Goal: Task Accomplishment & Management: Use online tool/utility

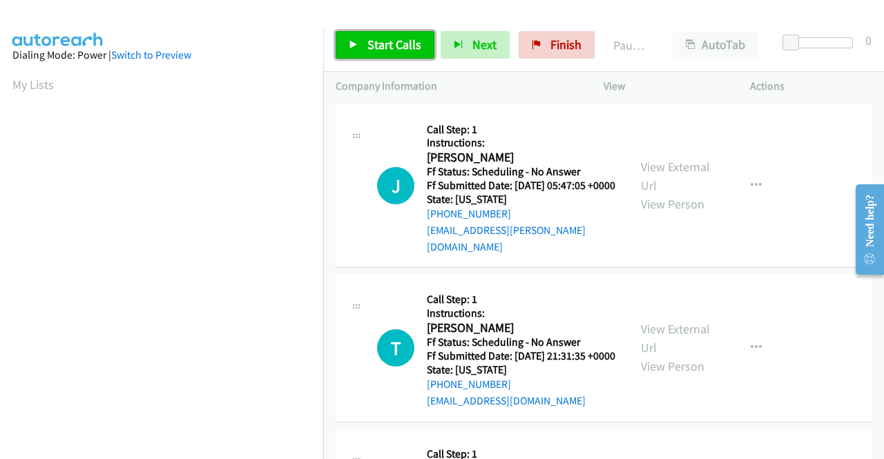
click at [400, 41] on span "Start Calls" at bounding box center [394, 45] width 54 height 16
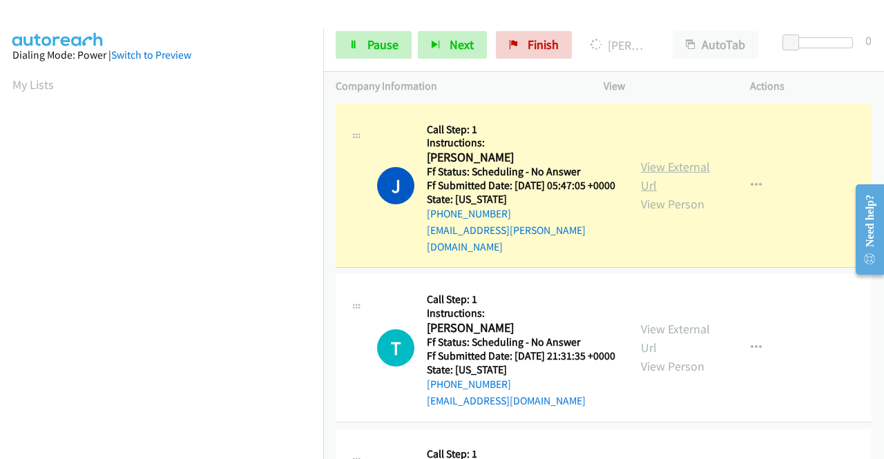
click at [675, 171] on link "View External Url" at bounding box center [675, 176] width 69 height 35
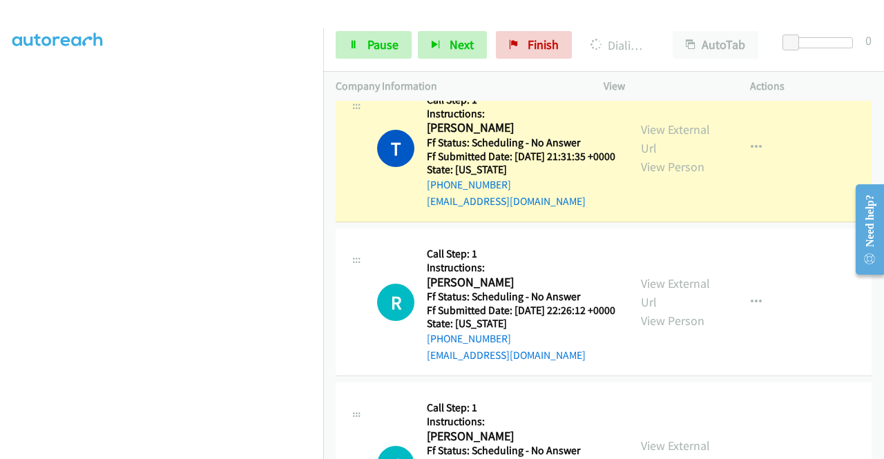
scroll to position [195, 0]
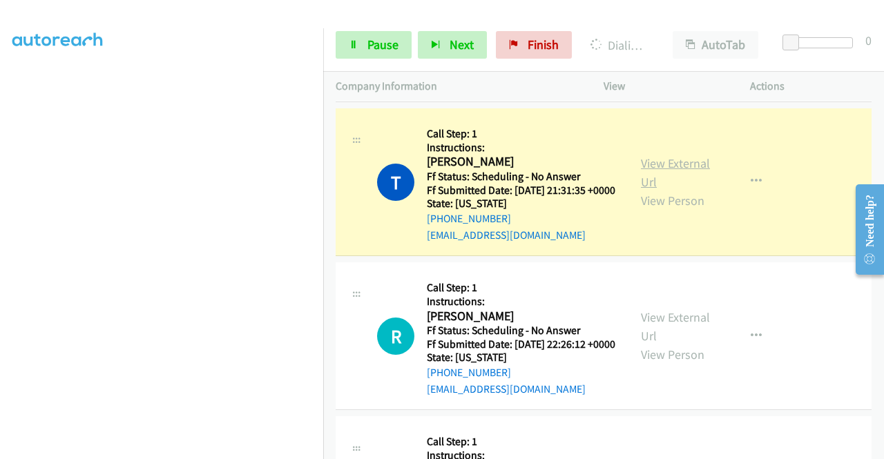
click at [644, 159] on link "View External Url" at bounding box center [675, 172] width 69 height 35
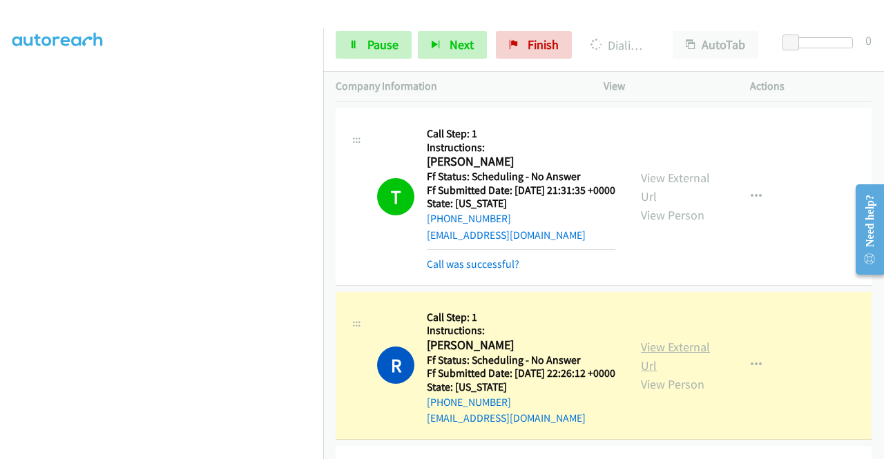
click at [644, 368] on link "View External Url" at bounding box center [675, 356] width 69 height 35
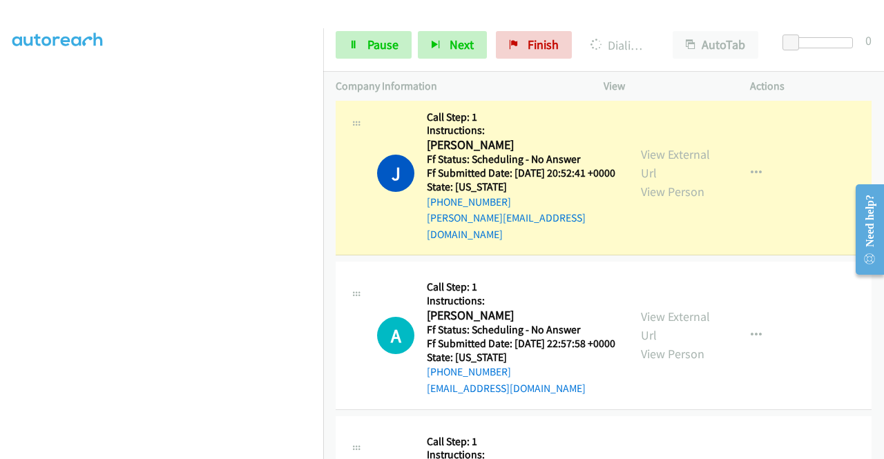
scroll to position [578, 0]
click at [657, 178] on link "View External Url" at bounding box center [675, 164] width 69 height 35
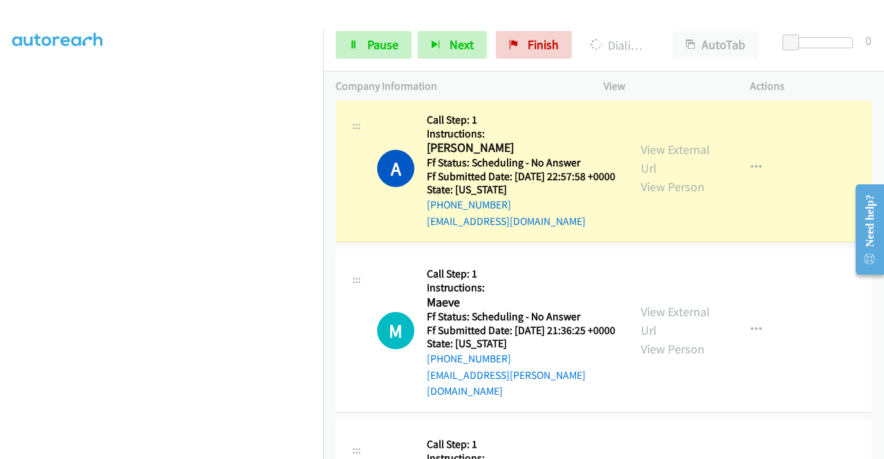
scroll to position [777, 0]
click at [646, 175] on link "View External Url" at bounding box center [675, 158] width 69 height 35
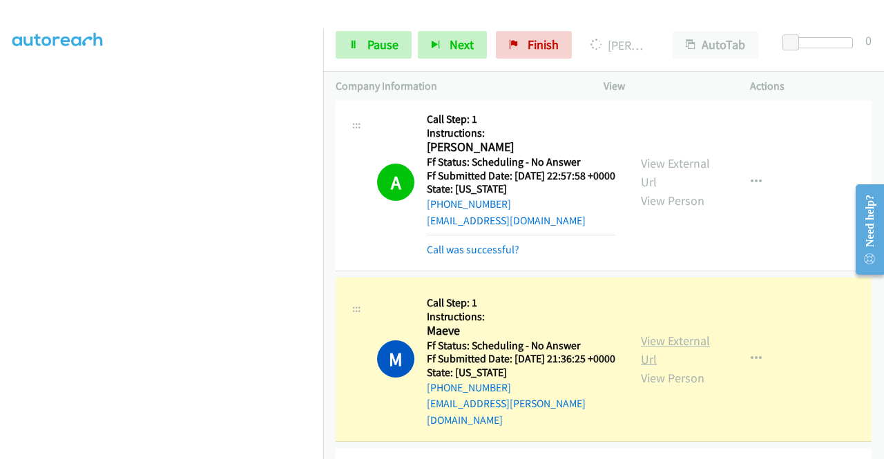
click at [643, 367] on link "View External Url" at bounding box center [675, 350] width 69 height 35
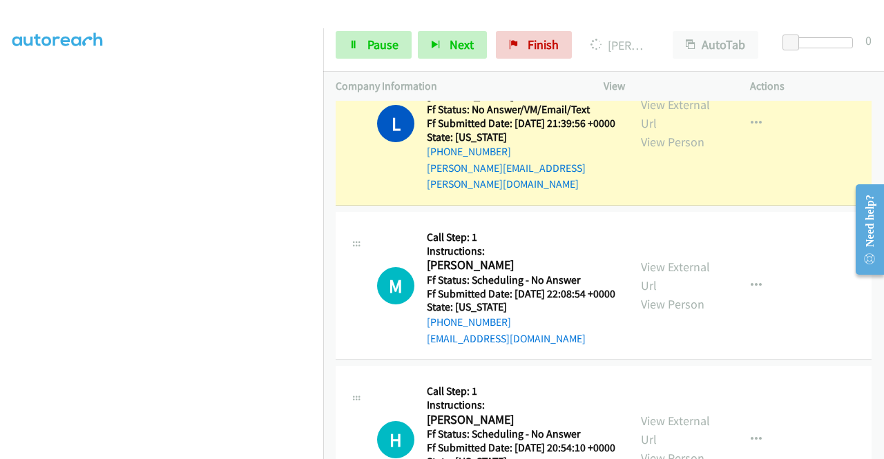
scroll to position [1208, 0]
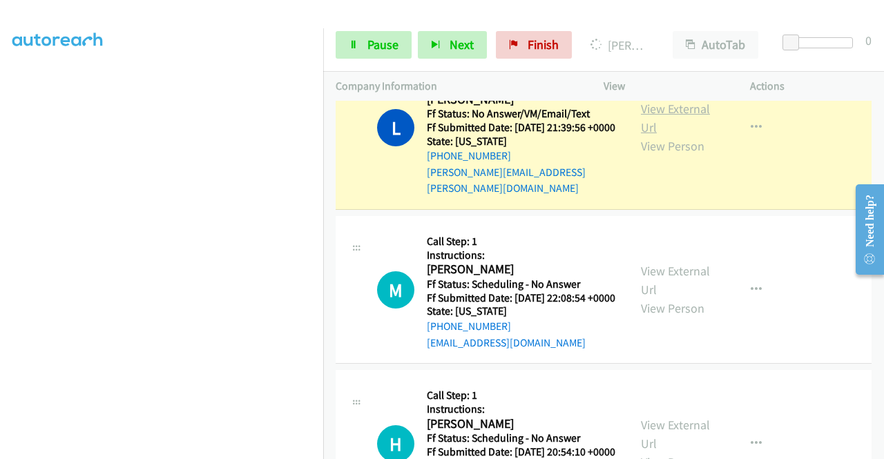
click at [652, 135] on link "View External Url" at bounding box center [675, 118] width 69 height 35
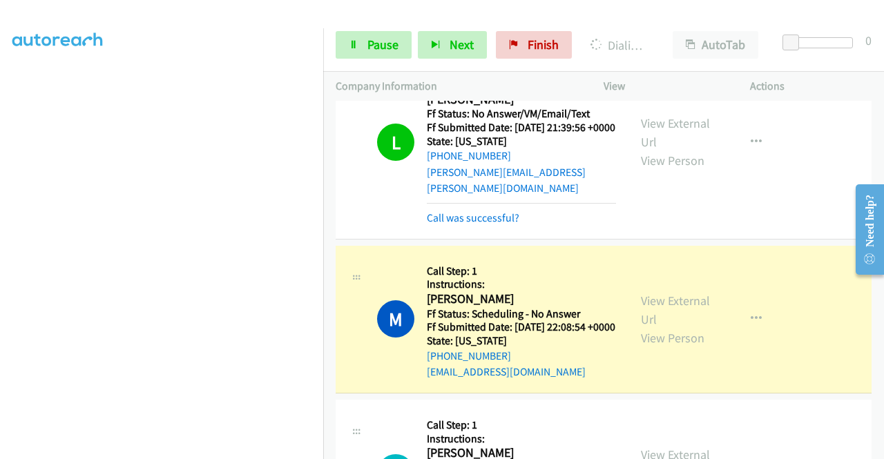
scroll to position [285, 0]
click at [667, 327] on link "View External Url" at bounding box center [675, 310] width 69 height 35
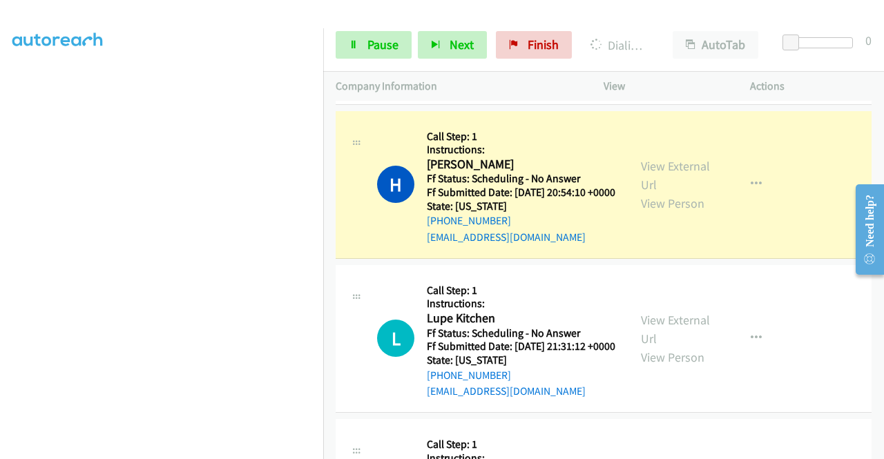
scroll to position [1527, 0]
click at [656, 192] on link "View External Url" at bounding box center [675, 174] width 69 height 35
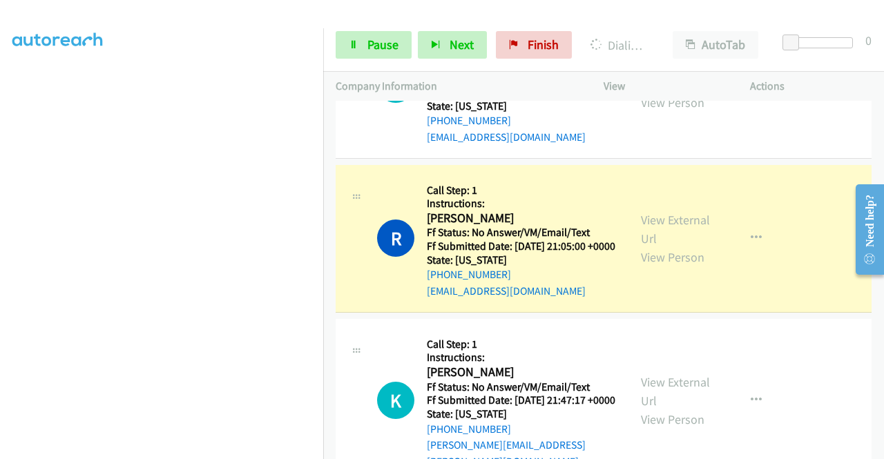
scroll to position [1815, 0]
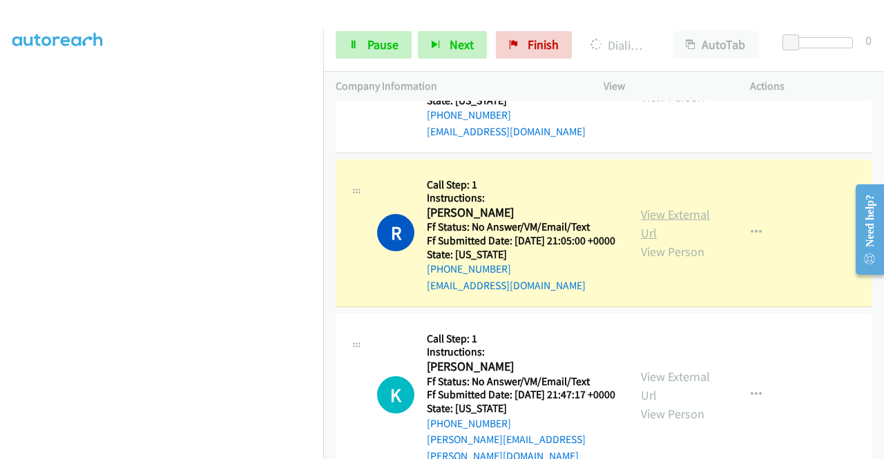
click at [651, 241] on link "View External Url" at bounding box center [675, 223] width 69 height 35
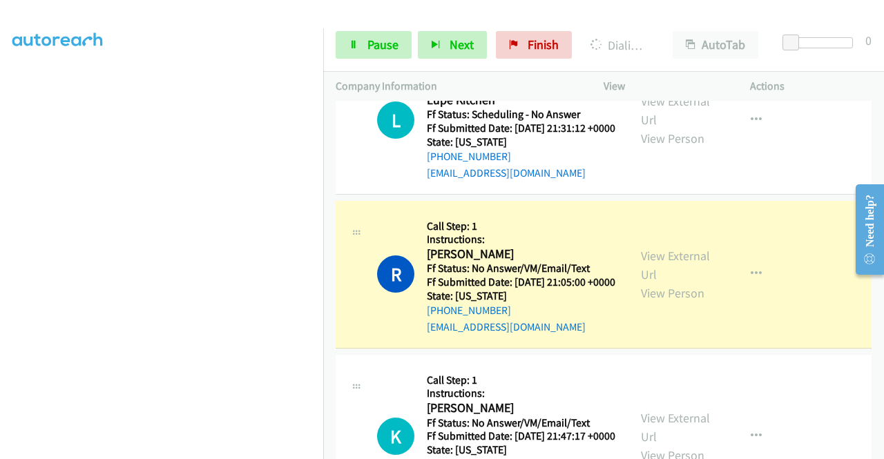
scroll to position [1771, 0]
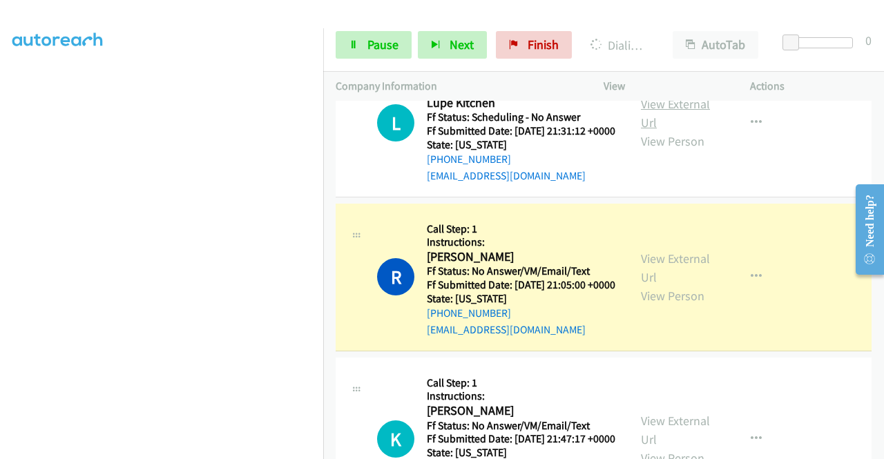
click at [652, 130] on link "View External Url" at bounding box center [675, 113] width 69 height 35
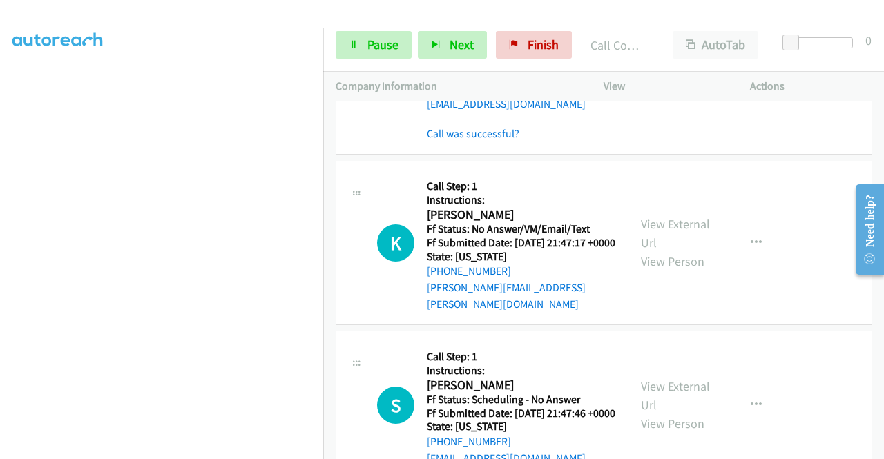
scroll to position [2011, 0]
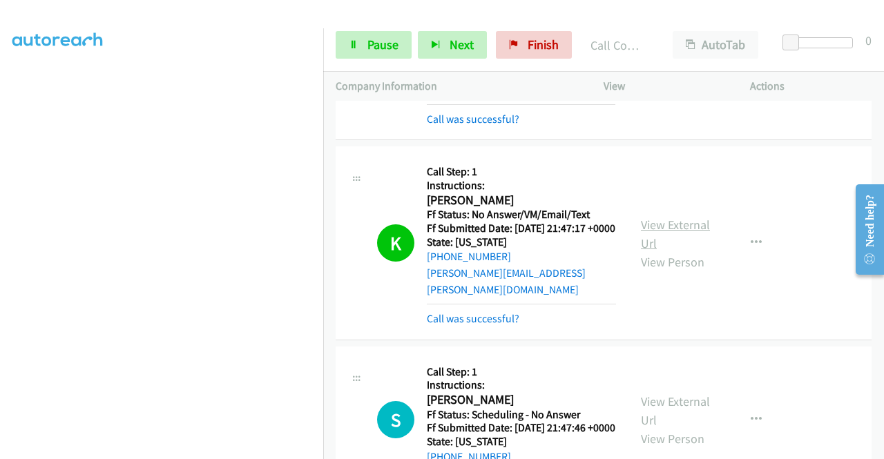
click at [649, 251] on link "View External Url" at bounding box center [675, 234] width 69 height 35
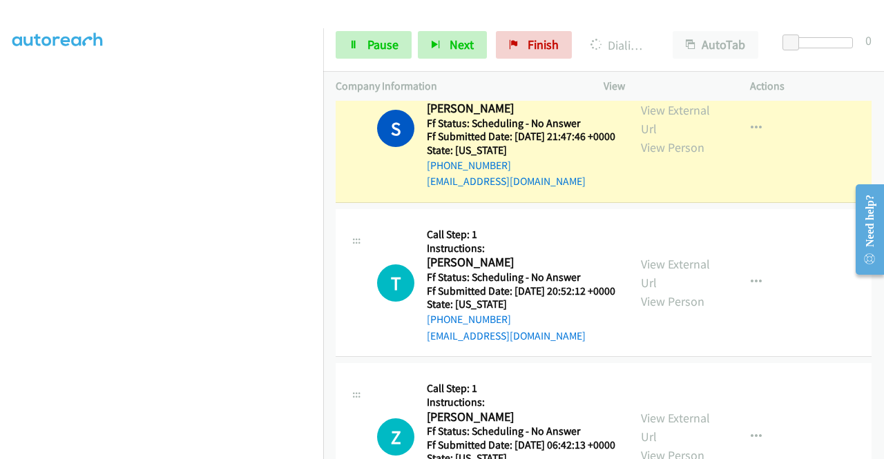
scroll to position [2307, 0]
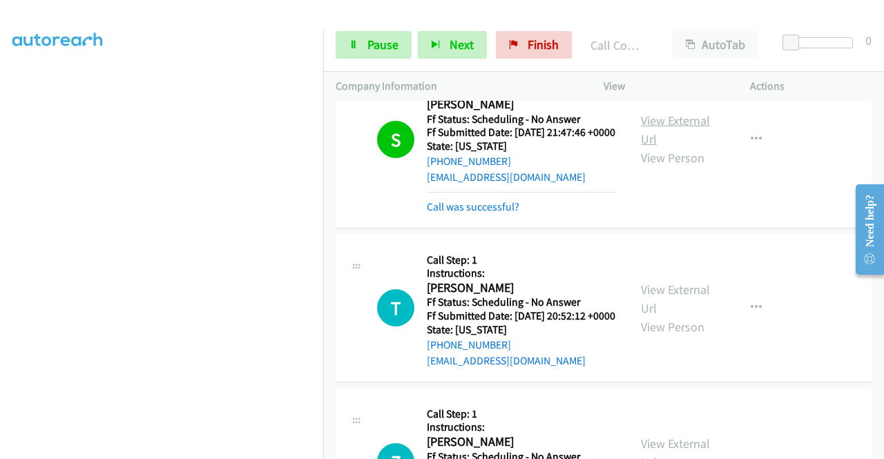
click at [667, 147] on link "View External Url" at bounding box center [675, 130] width 69 height 35
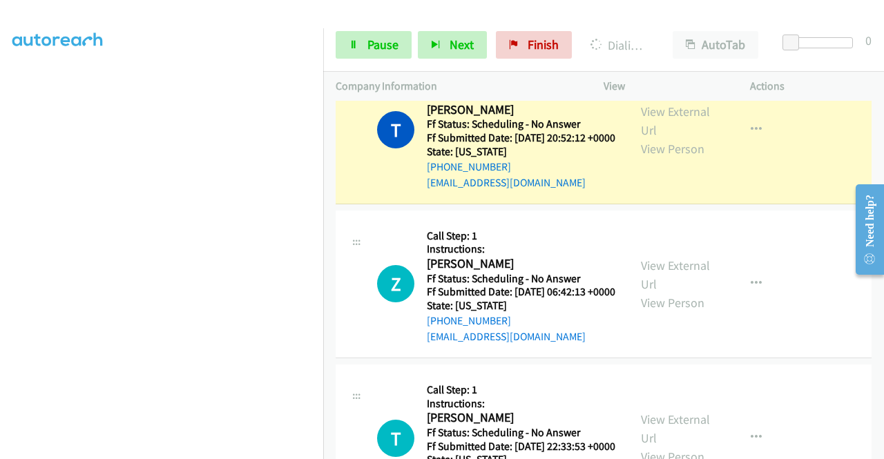
scroll to position [2486, 0]
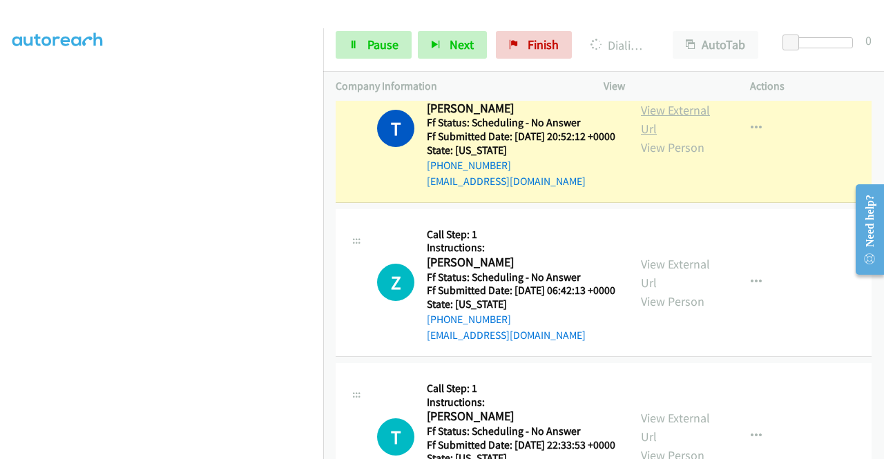
click at [661, 137] on link "View External Url" at bounding box center [675, 119] width 69 height 35
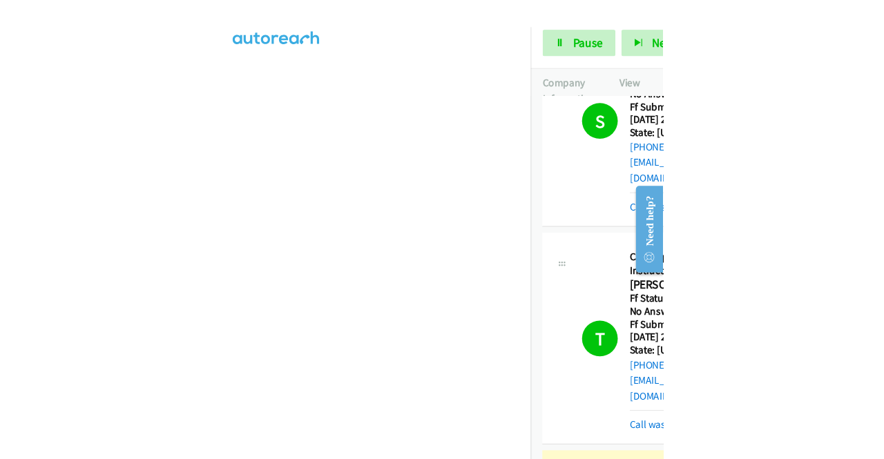
scroll to position [2706, 0]
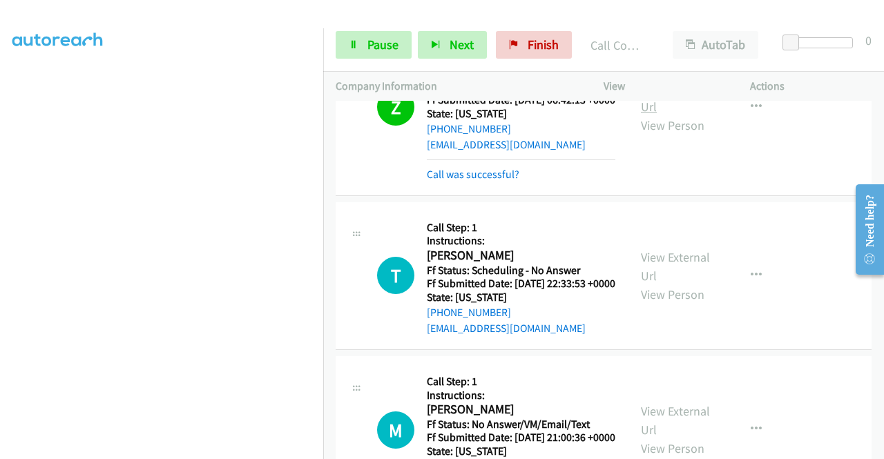
click at [643, 115] on link "View External Url" at bounding box center [675, 97] width 69 height 35
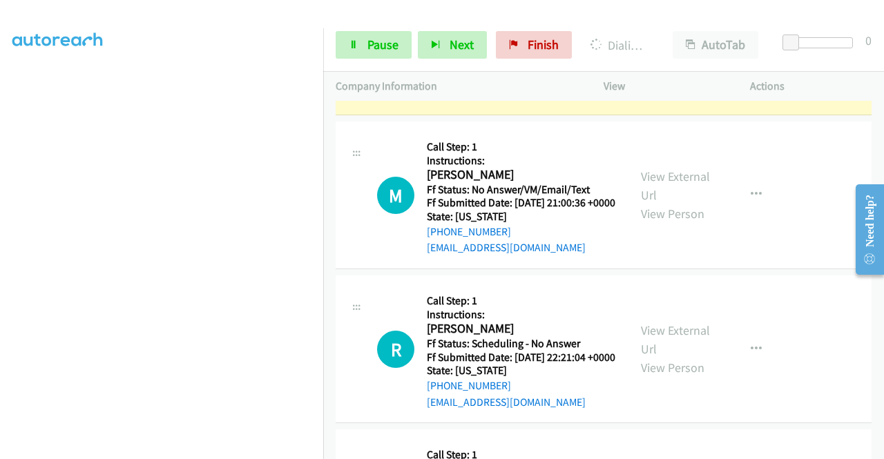
scroll to position [2975, 0]
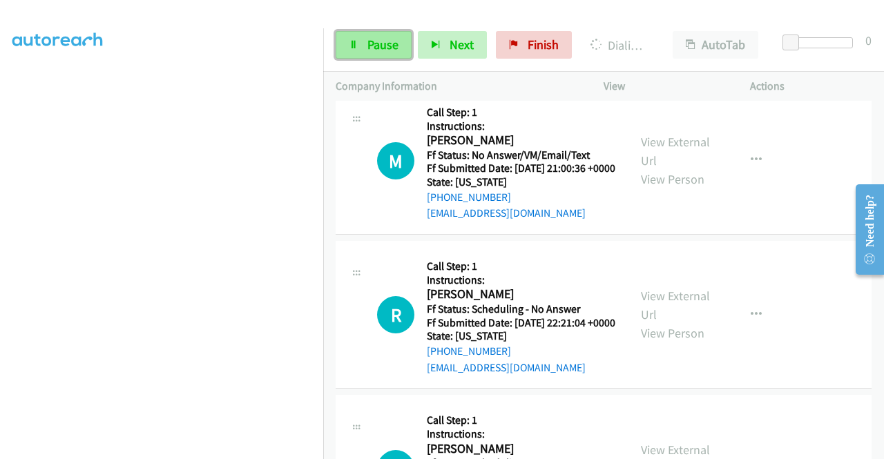
click at [381, 49] on span "Pause" at bounding box center [382, 45] width 31 height 16
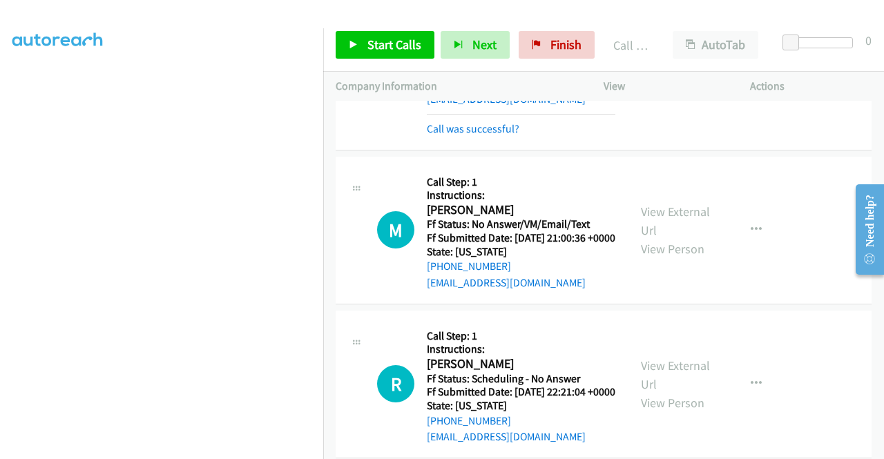
scroll to position [2934, 0]
click at [667, 70] on link "View External Url" at bounding box center [675, 52] width 69 height 35
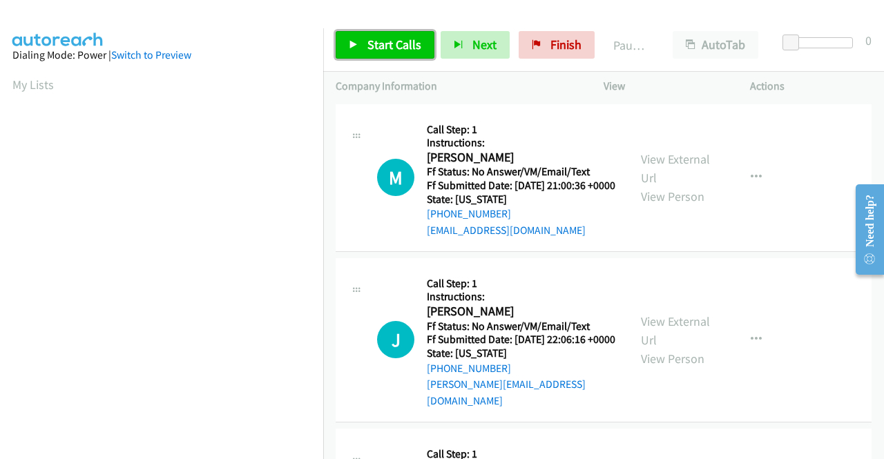
click at [403, 46] on span "Start Calls" at bounding box center [394, 45] width 54 height 16
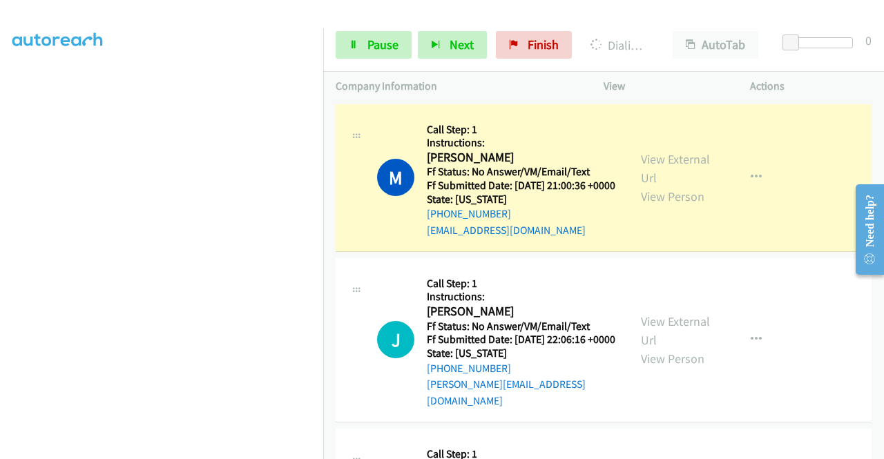
scroll to position [170, 0]
click at [672, 168] on link "View External Url" at bounding box center [675, 168] width 69 height 35
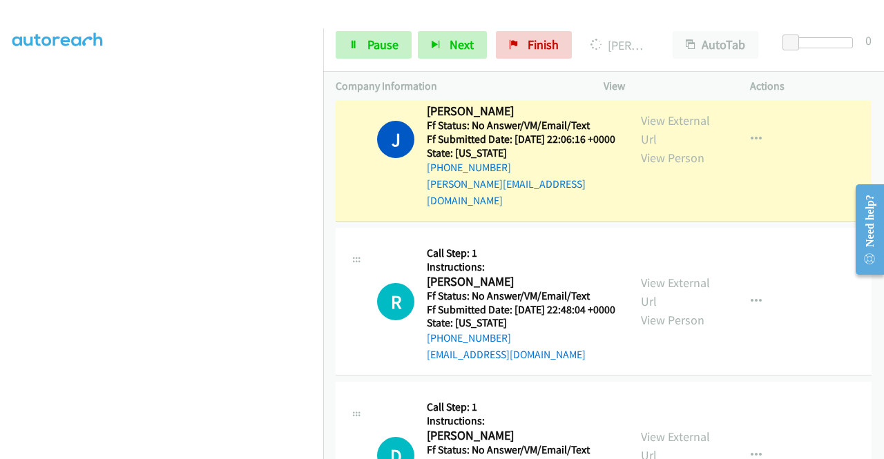
scroll to position [231, 0]
click at [643, 133] on link "View External Url" at bounding box center [675, 129] width 69 height 35
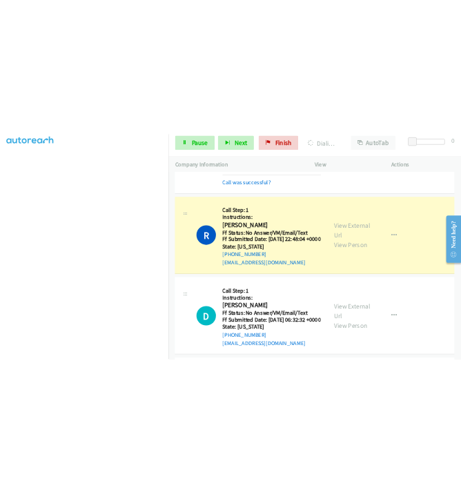
scroll to position [349, 0]
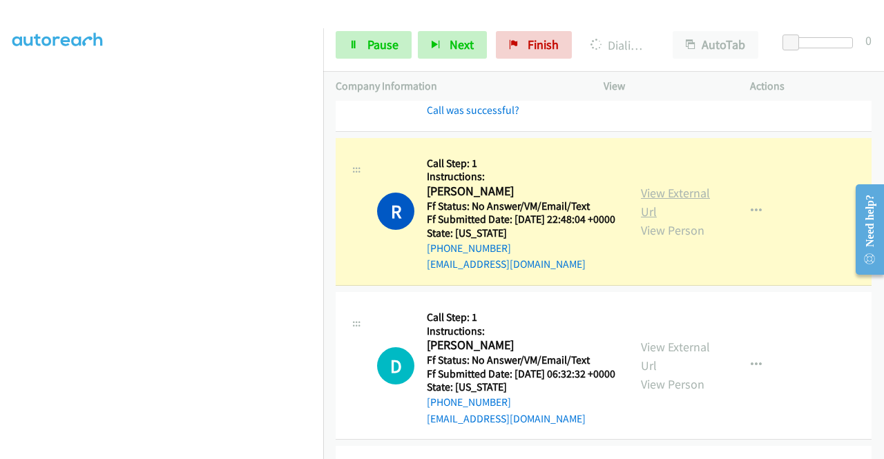
click at [642, 212] on link "View External Url" at bounding box center [675, 202] width 69 height 35
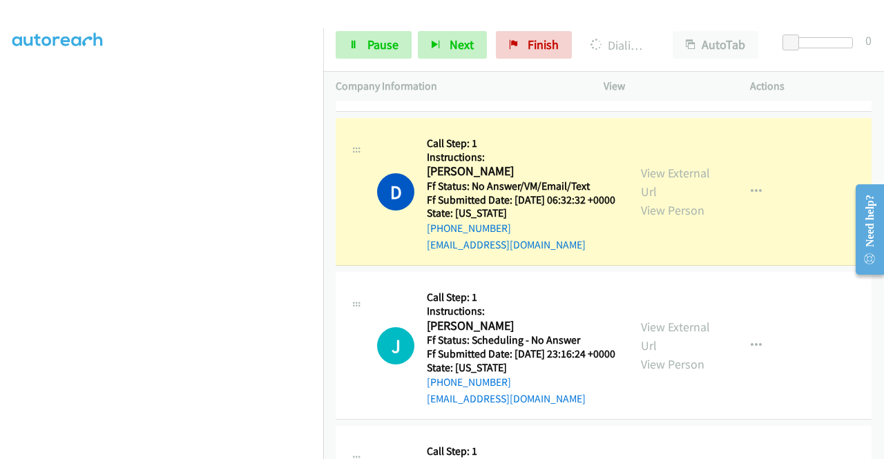
scroll to position [571, 0]
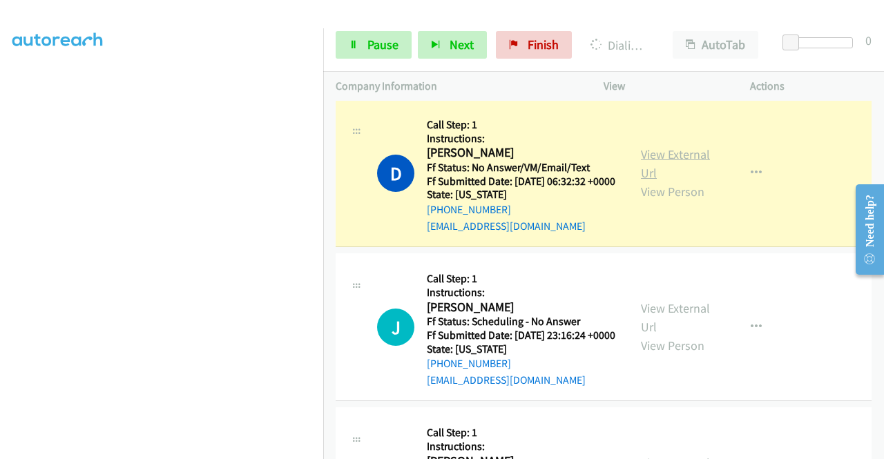
click at [661, 181] on link "View External Url" at bounding box center [675, 163] width 69 height 35
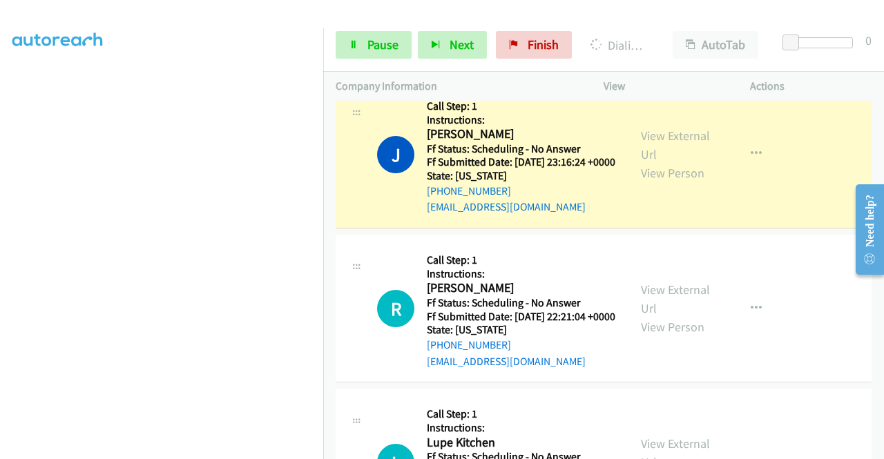
scroll to position [775, 0]
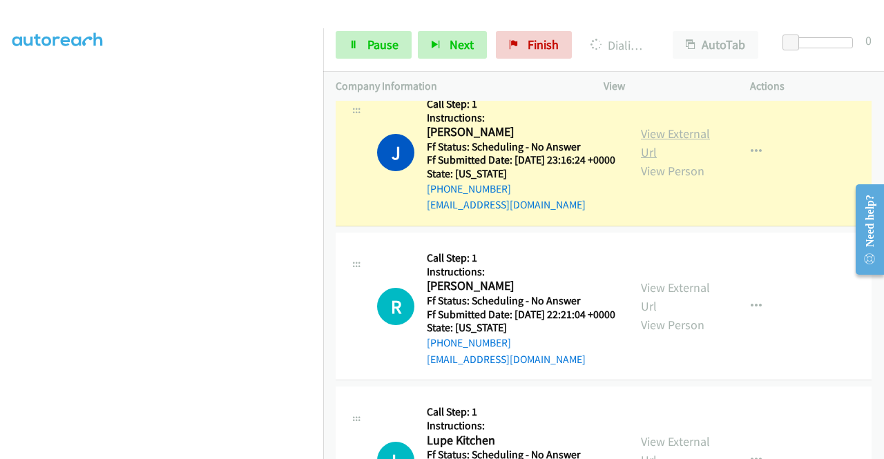
click at [648, 160] on link "View External Url" at bounding box center [675, 143] width 69 height 35
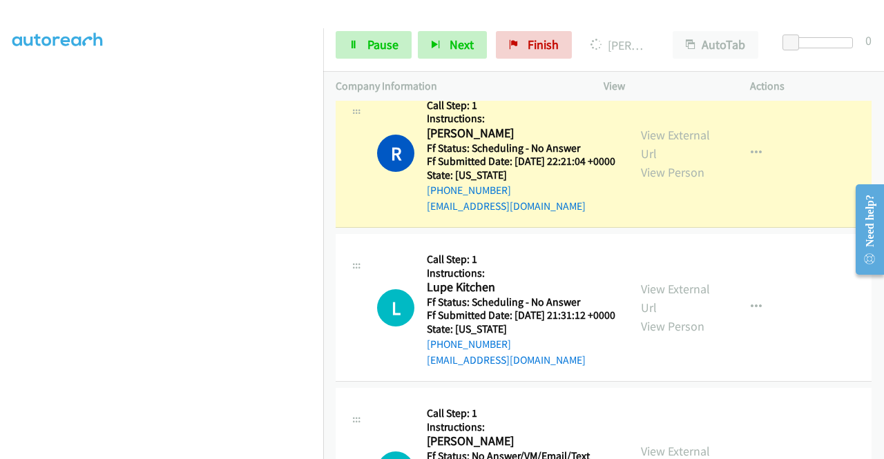
scroll to position [958, 0]
click at [653, 161] on link "View External Url" at bounding box center [675, 143] width 69 height 35
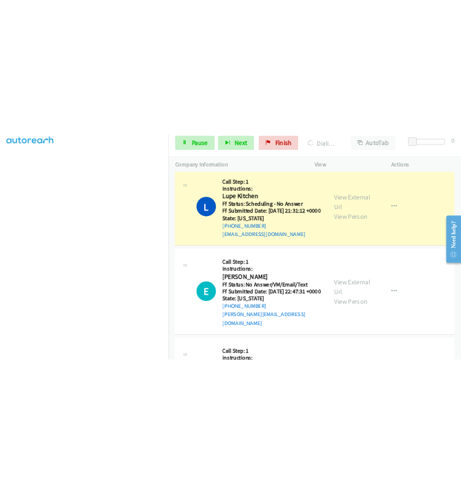
scroll to position [1128, 0]
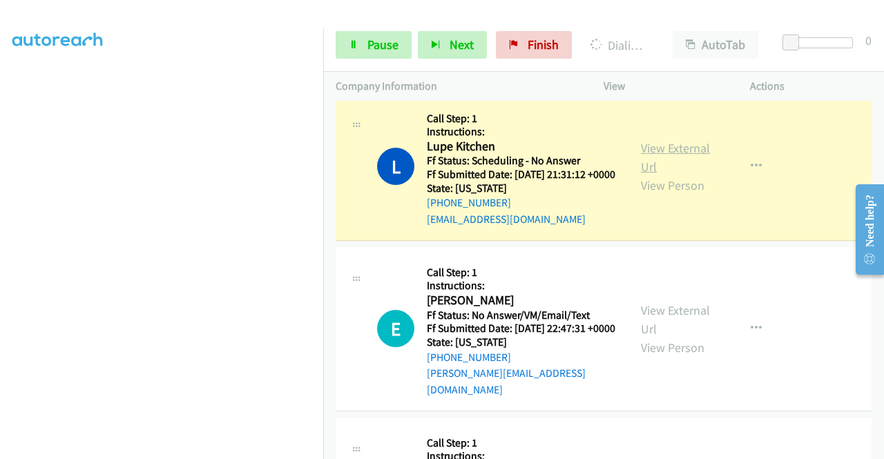
click at [652, 175] on link "View External Url" at bounding box center [675, 157] width 69 height 35
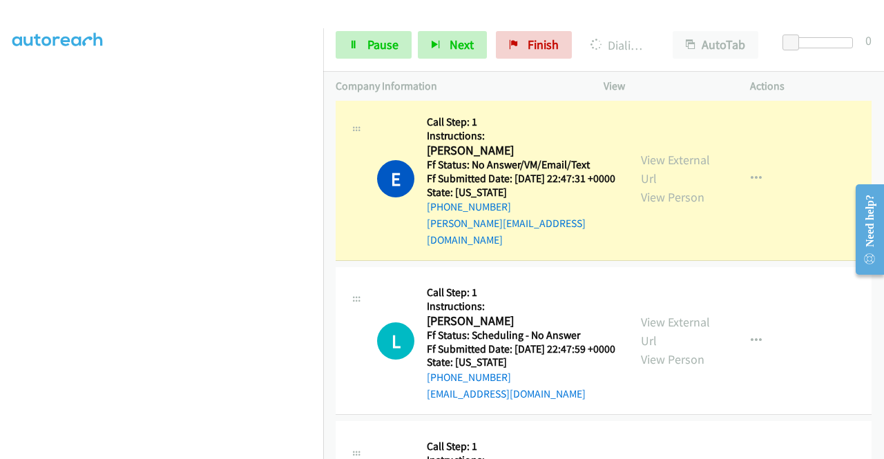
scroll to position [1306, 0]
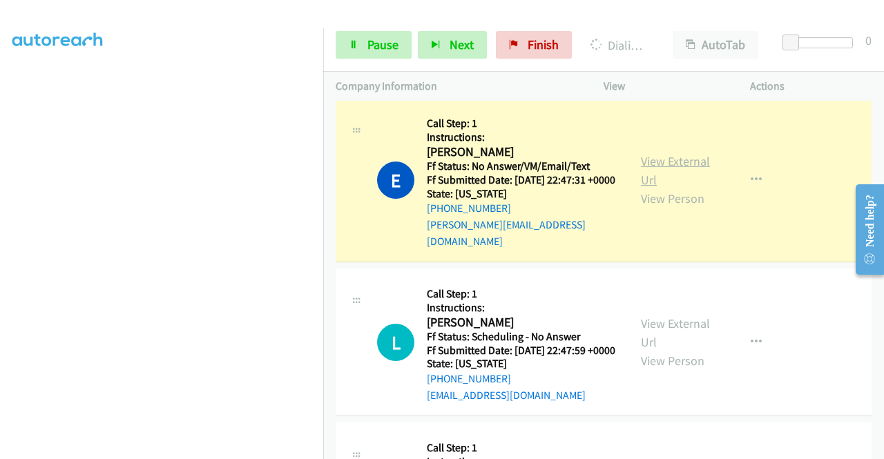
click at [643, 188] on link "View External Url" at bounding box center [675, 170] width 69 height 35
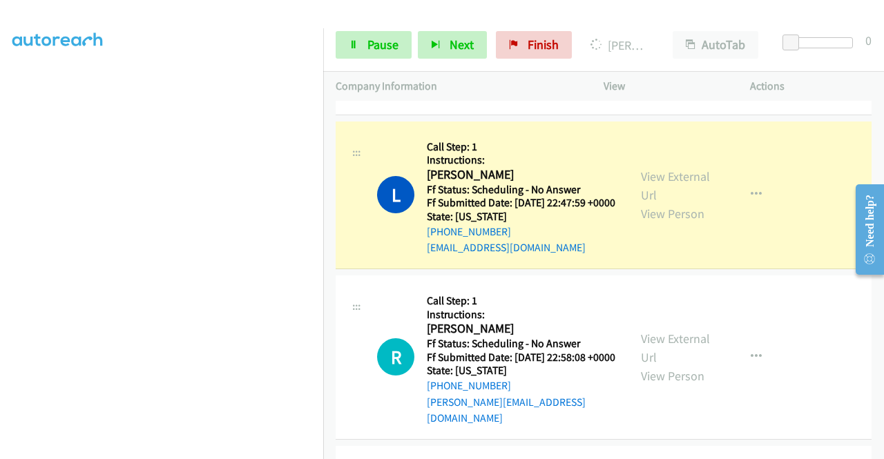
scroll to position [1552, 0]
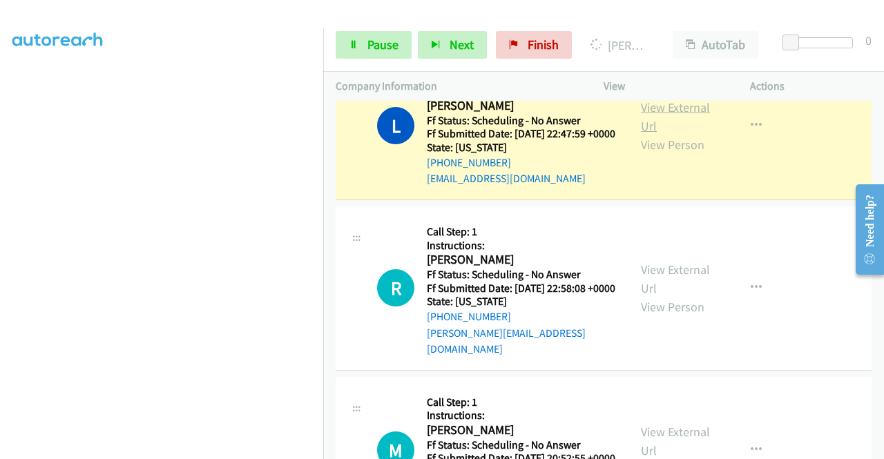
click at [671, 134] on link "View External Url" at bounding box center [675, 116] width 69 height 35
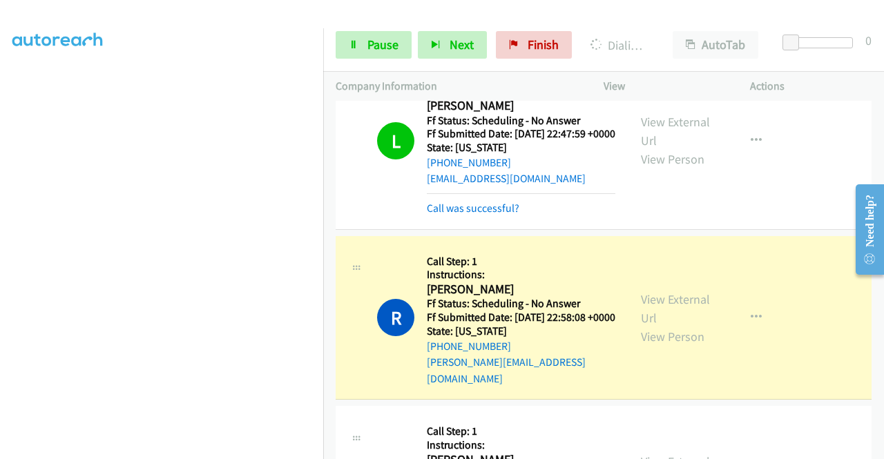
scroll to position [1708, 0]
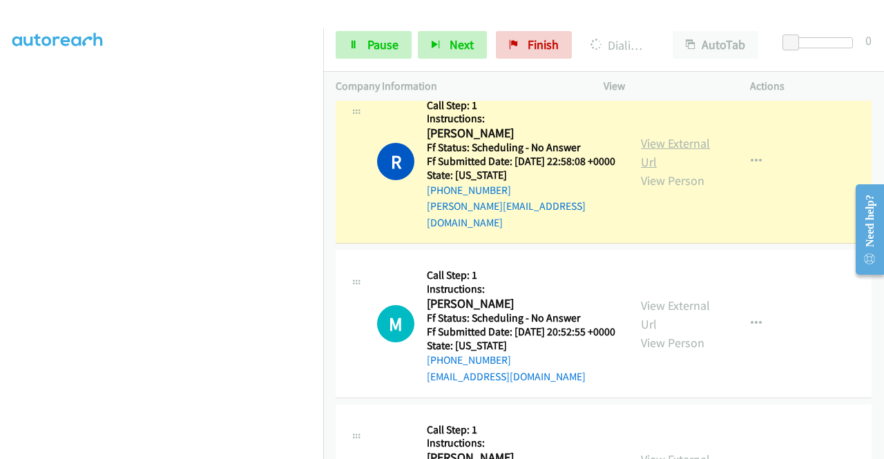
click at [654, 170] on link "View External Url" at bounding box center [675, 152] width 69 height 35
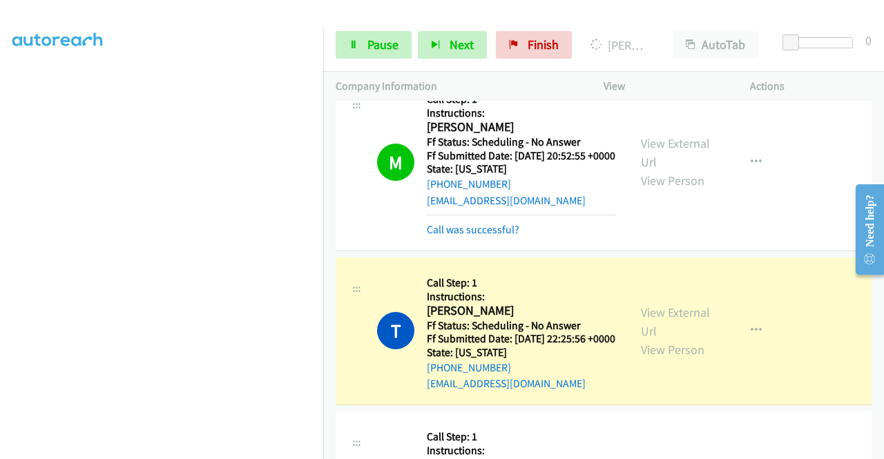
scroll to position [1985, 0]
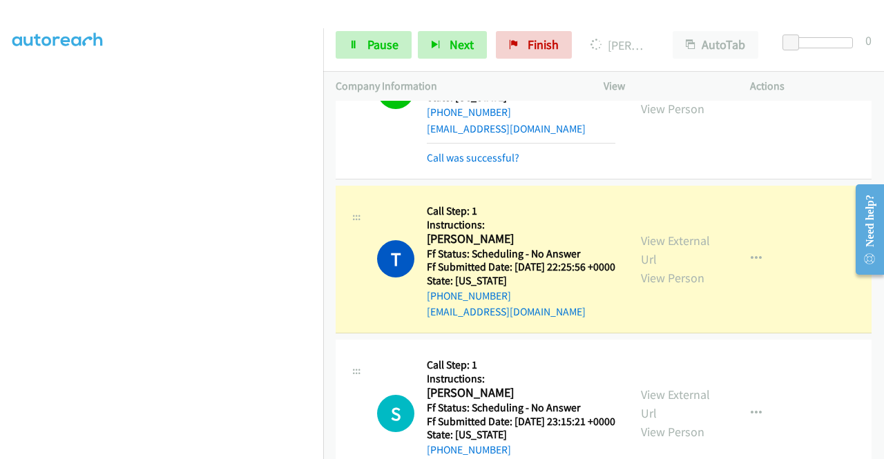
click at [643, 98] on link "View External Url" at bounding box center [675, 81] width 69 height 35
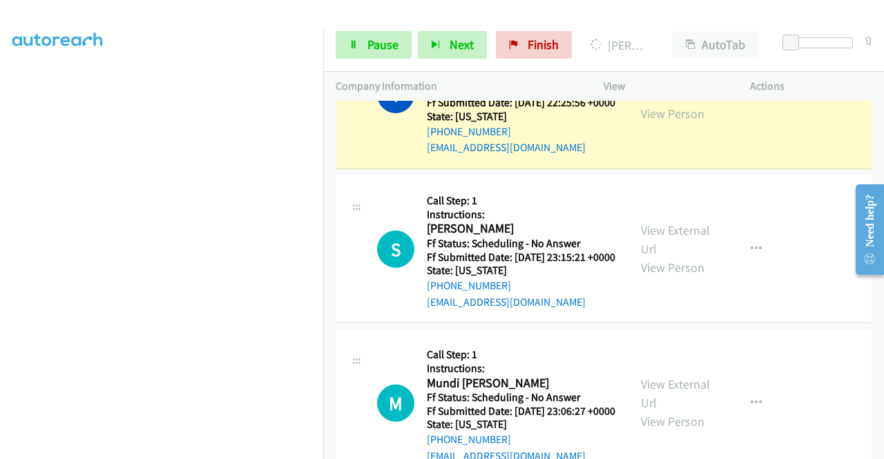
scroll to position [2150, 0]
click at [654, 102] on link "View External Url" at bounding box center [675, 85] width 69 height 35
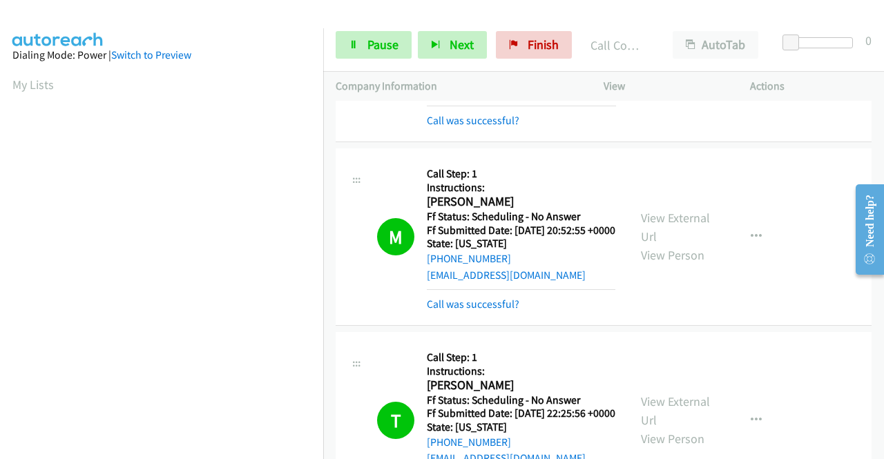
scroll to position [1833, 0]
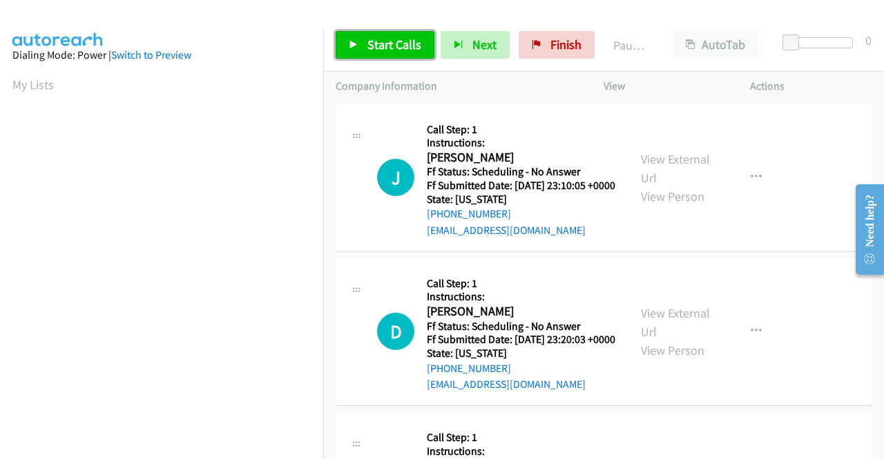
click at [396, 43] on span "Start Calls" at bounding box center [394, 45] width 54 height 16
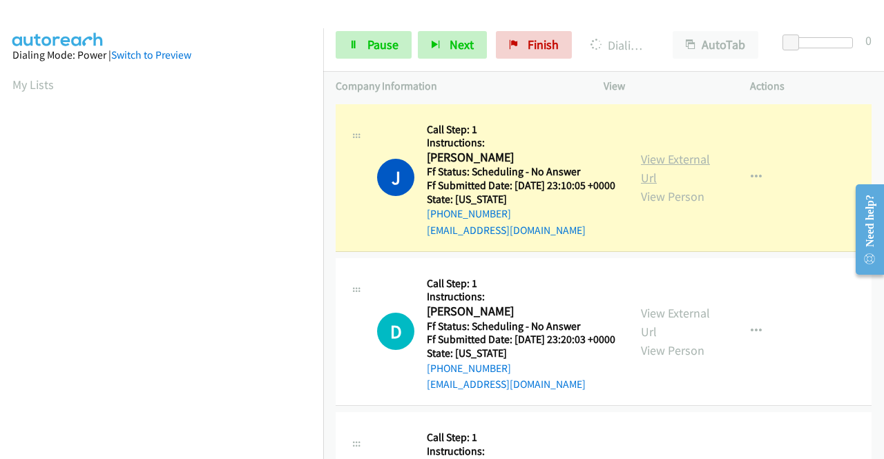
click at [641, 171] on link "View External Url" at bounding box center [675, 168] width 69 height 35
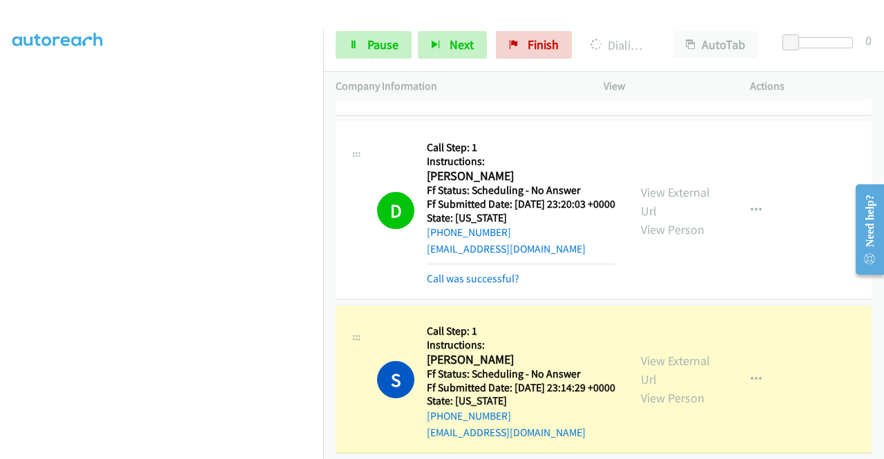
scroll to position [164, 0]
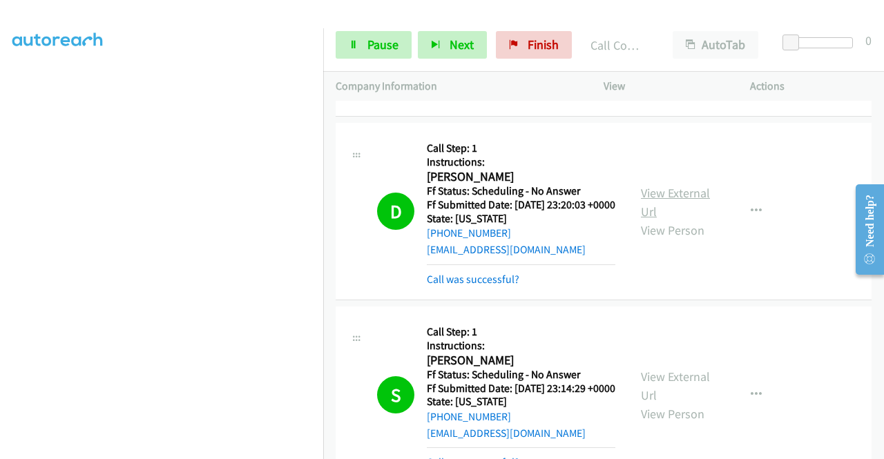
click at [672, 211] on link "View External Url" at bounding box center [675, 202] width 69 height 35
click at [647, 403] on link "View External Url" at bounding box center [675, 386] width 69 height 35
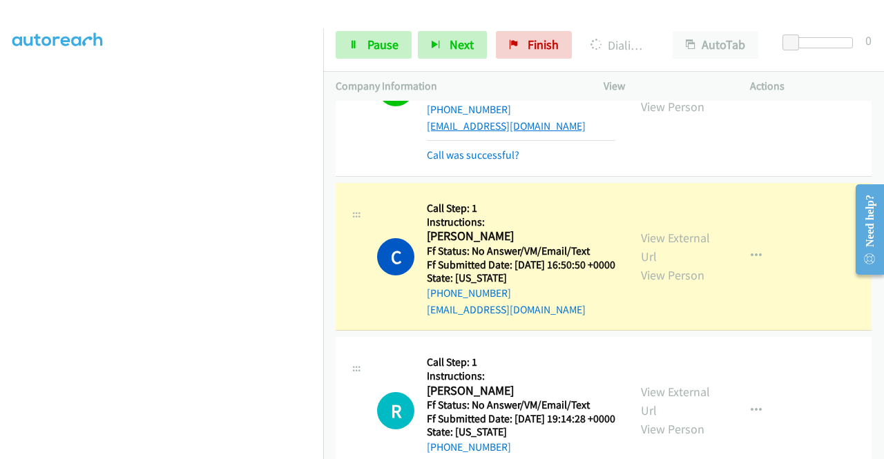
scroll to position [472, 0]
click at [646, 284] on div "View External Url View Person" at bounding box center [677, 256] width 72 height 56
click at [654, 264] on link "View External Url" at bounding box center [675, 246] width 69 height 35
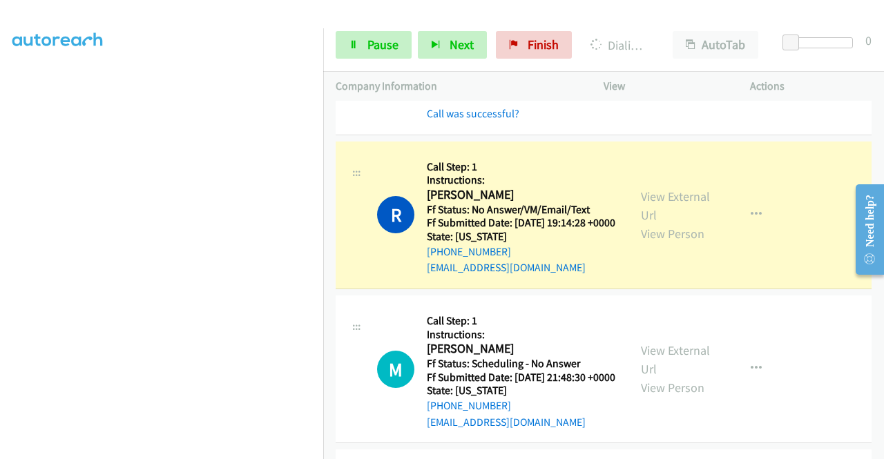
scroll to position [698, 0]
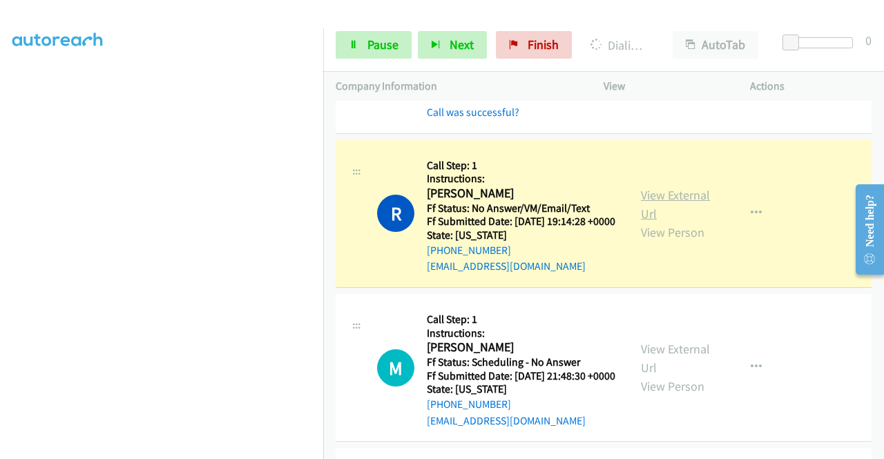
click at [664, 222] on link "View External Url" at bounding box center [675, 204] width 69 height 35
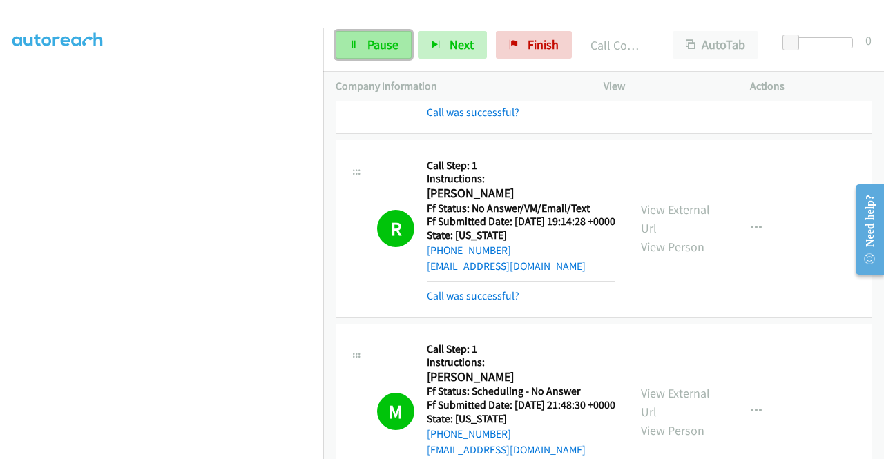
click at [375, 41] on span "Pause" at bounding box center [382, 45] width 31 height 16
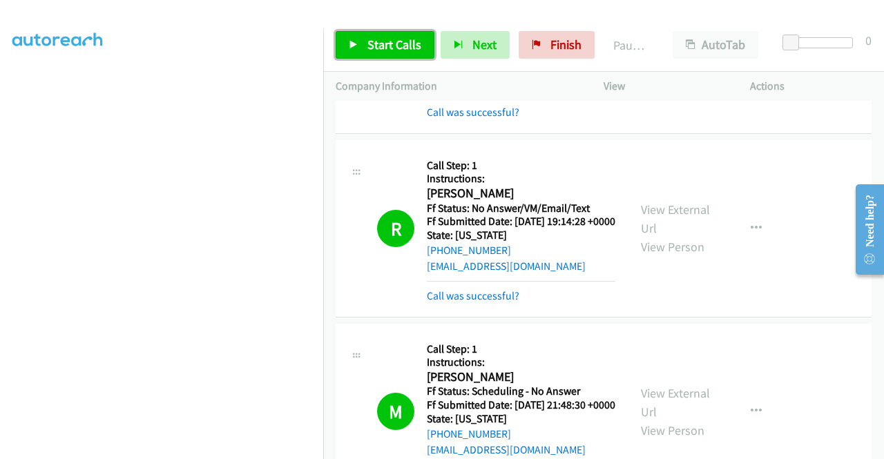
click at [403, 54] on link "Start Calls" at bounding box center [384, 45] width 99 height 28
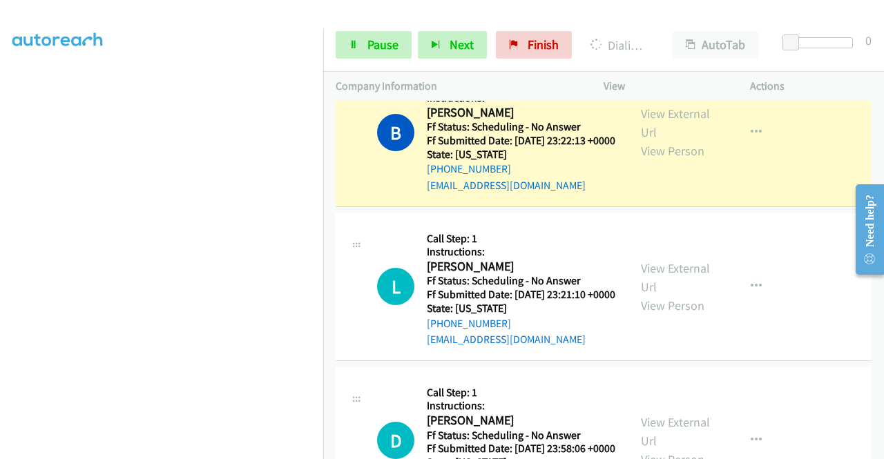
scroll to position [1461, 0]
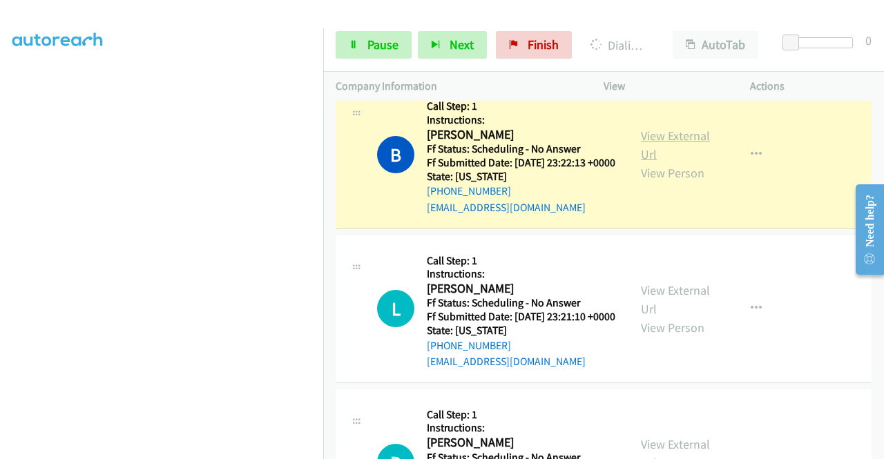
click at [653, 162] on link "View External Url" at bounding box center [675, 145] width 69 height 35
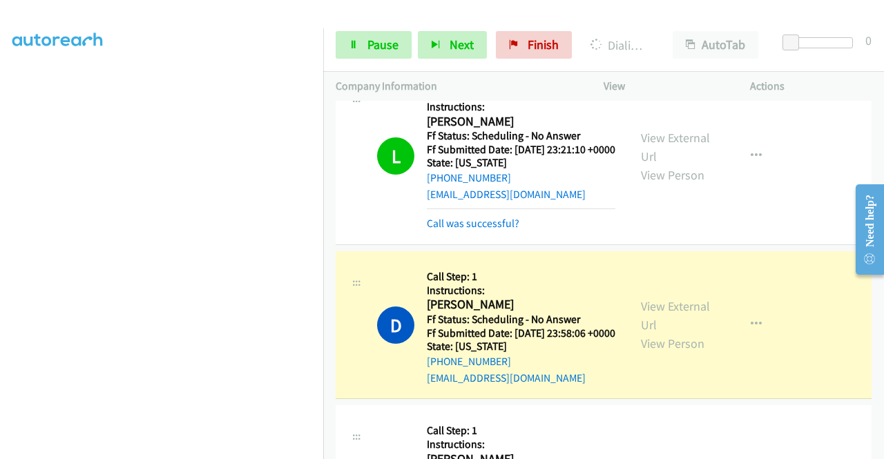
scroll to position [1659, 0]
click at [653, 164] on link "View External Url" at bounding box center [675, 146] width 69 height 35
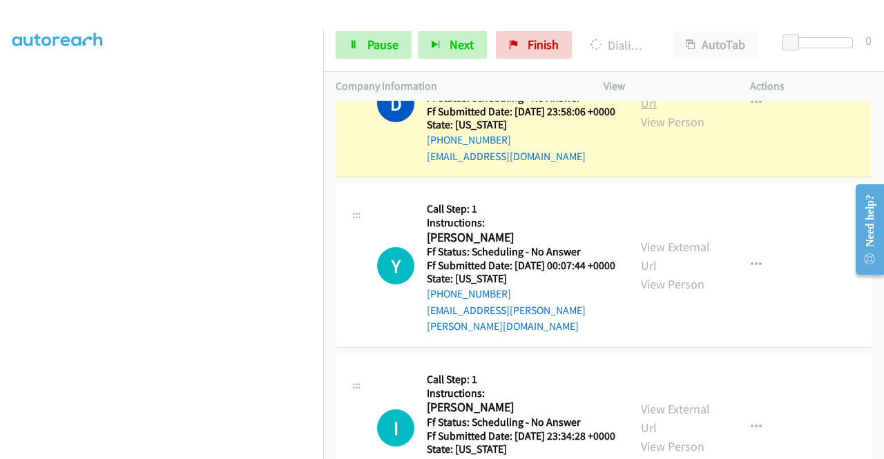
click at [656, 111] on link "View External Url" at bounding box center [675, 94] width 69 height 35
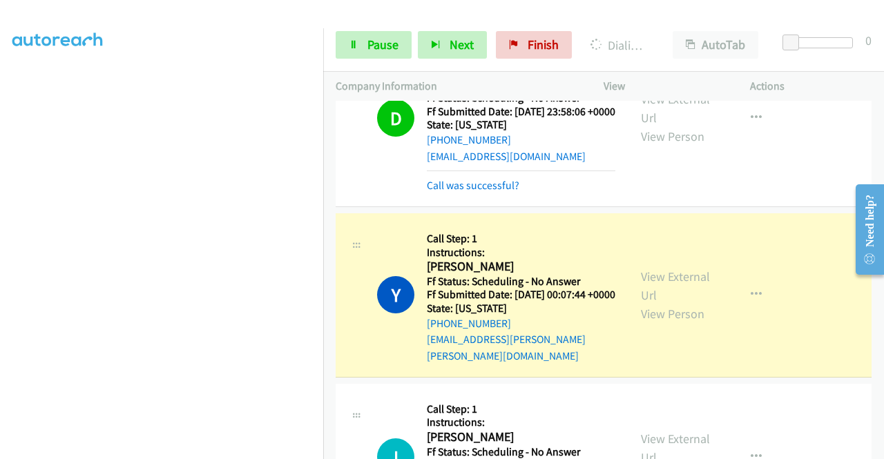
scroll to position [2039, 0]
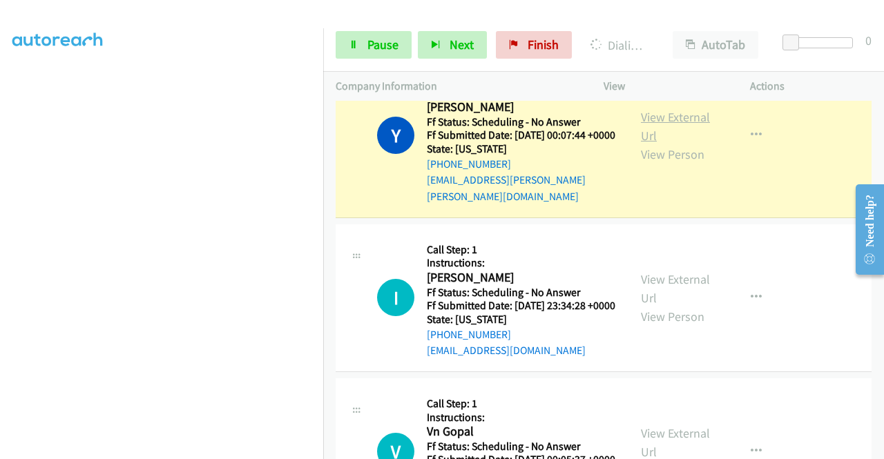
click at [643, 144] on link "View External Url" at bounding box center [675, 126] width 69 height 35
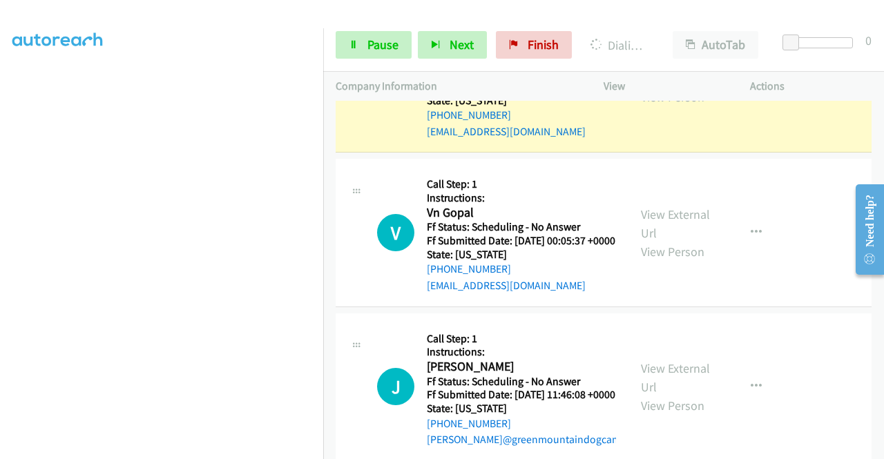
scroll to position [2288, 0]
click at [675, 86] on link "View External Url" at bounding box center [675, 68] width 69 height 35
click at [661, 86] on link "View External Url" at bounding box center [675, 68] width 69 height 35
click at [389, 39] on span "Pause" at bounding box center [382, 45] width 31 height 16
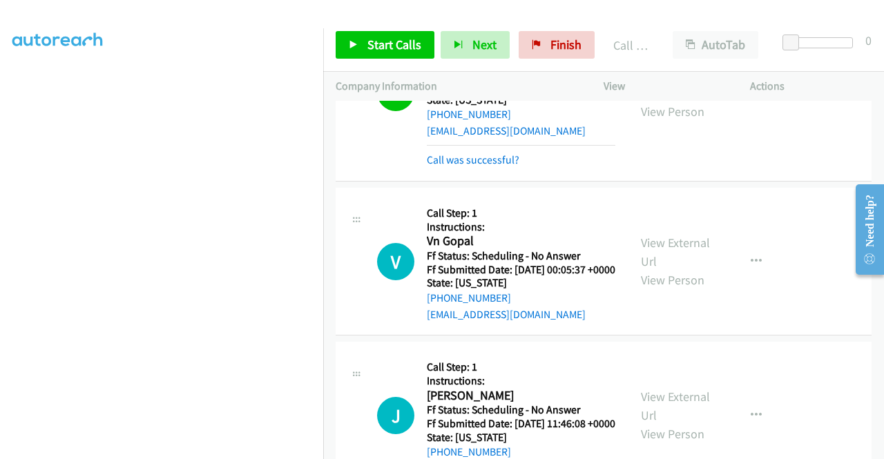
scroll to position [315, 0]
click at [360, 46] on link "Start Calls" at bounding box center [384, 45] width 99 height 28
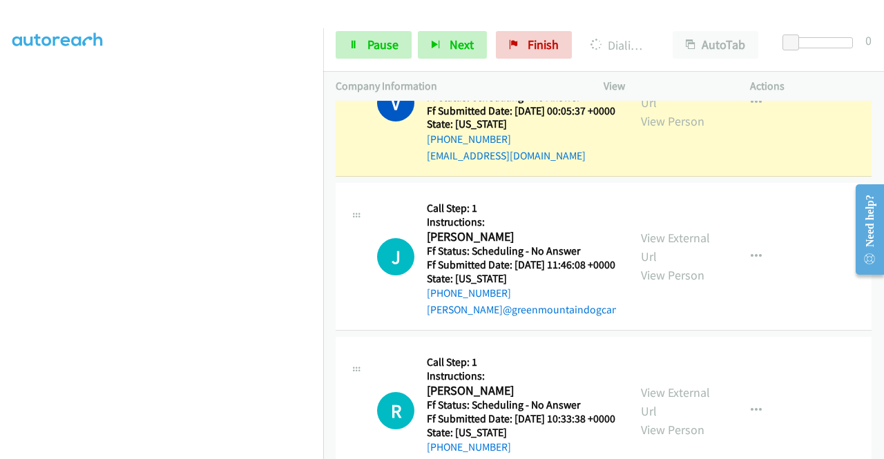
scroll to position [2451, 0]
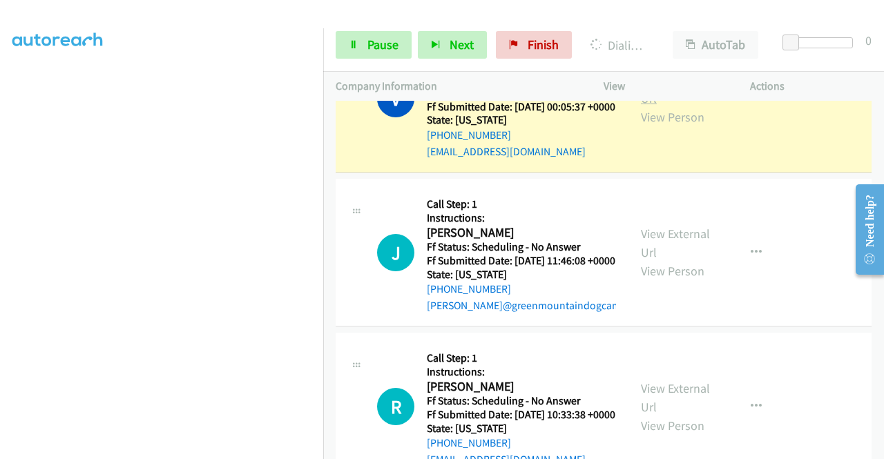
click at [670, 106] on link "View External Url" at bounding box center [675, 89] width 69 height 35
click at [391, 49] on span "Pause" at bounding box center [382, 45] width 31 height 16
